Goal: Find contact information: Find contact information

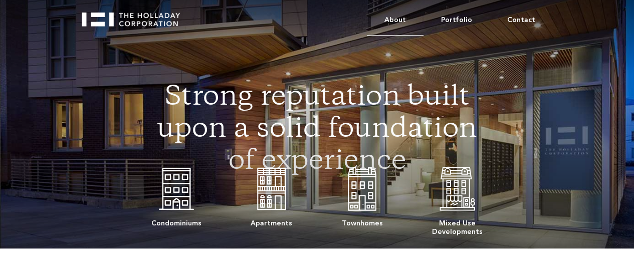
click at [407, 22] on link "About" at bounding box center [395, 20] width 57 height 31
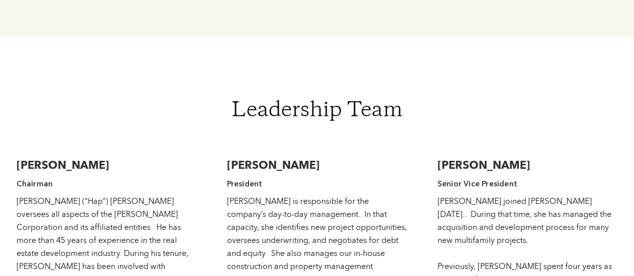
scroll to position [1352, 0]
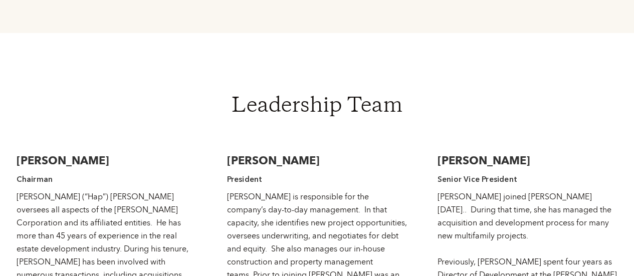
click at [332, 153] on h3 "[PERSON_NAME]" at bounding box center [317, 160] width 180 height 15
click at [249, 173] on h4 "President" at bounding box center [317, 179] width 180 height 12
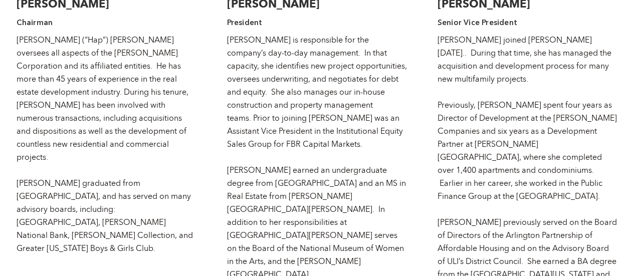
scroll to position [1510, 0]
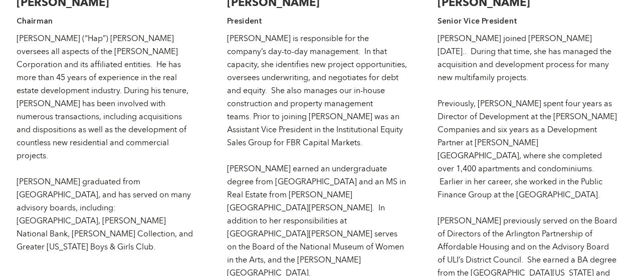
drag, startPoint x: 249, startPoint y: 142, endPoint x: 205, endPoint y: 197, distance: 70.2
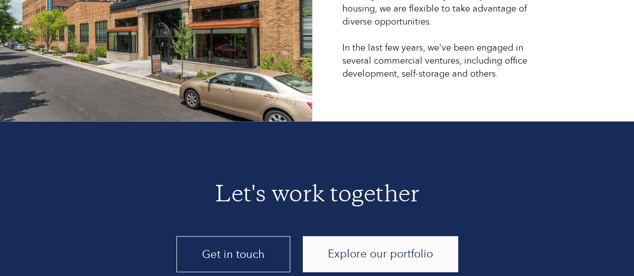
scroll to position [2619, 0]
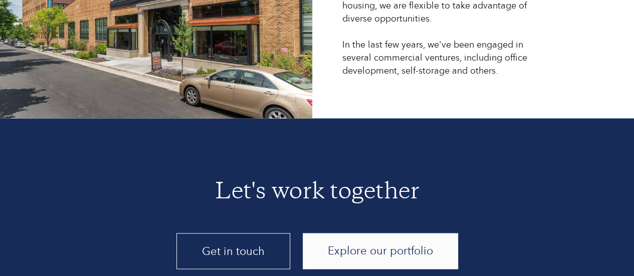
drag, startPoint x: 205, startPoint y: 197, endPoint x: 356, endPoint y: 229, distance: 153.7
